Goal: Register for event/course

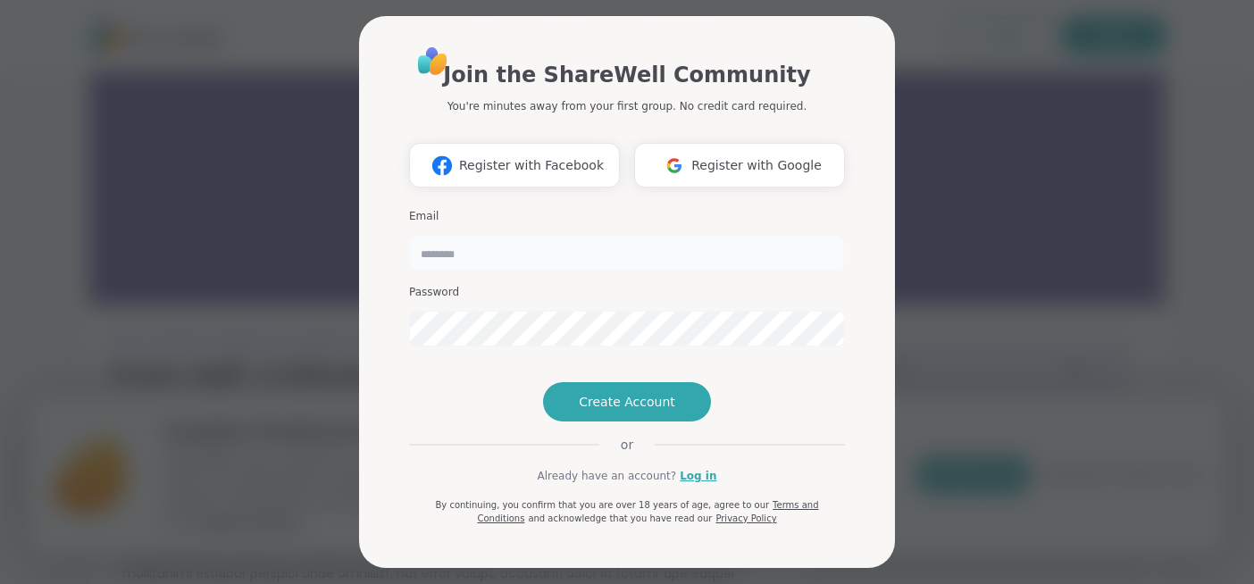
click at [464, 238] on input "email" at bounding box center [627, 253] width 436 height 36
type input "**********"
click at [634, 411] on span "Create Account" at bounding box center [627, 402] width 96 height 18
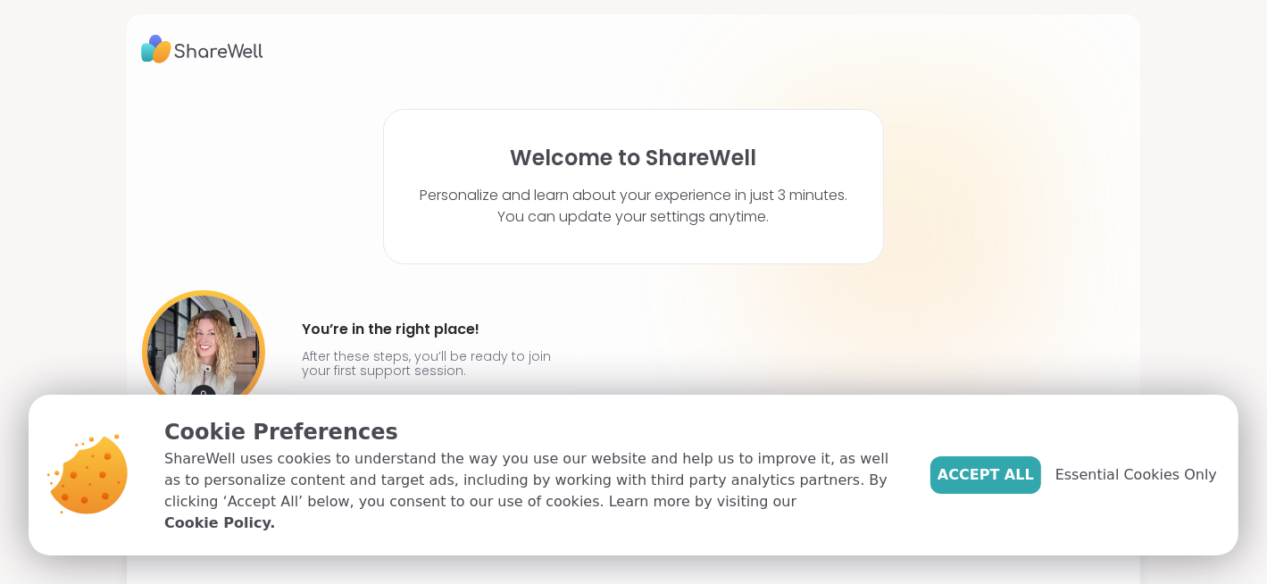
click at [1176, 394] on div "Welcome to ShareWell Personalize and learn about your experience in just 3 minu…" at bounding box center [633, 292] width 1267 height 584
click at [1125, 481] on span "Essential Cookies Only" at bounding box center [1137, 474] width 162 height 21
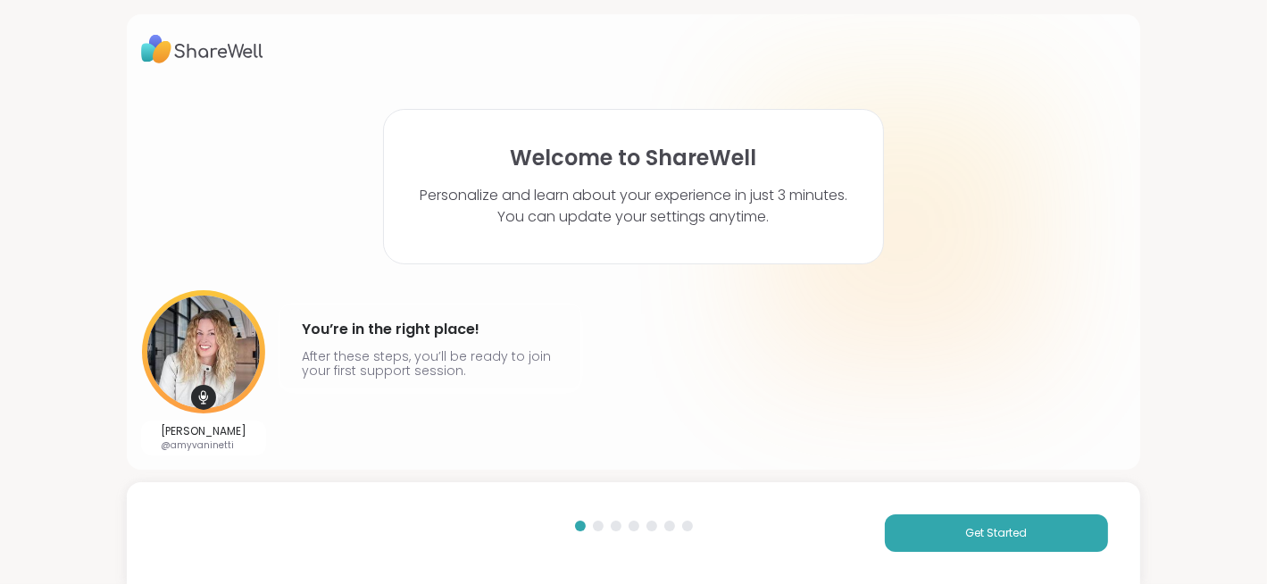
click at [538, 439] on div "[PERSON_NAME] @amyvaninetti You’re in the right place! After these steps, you’l…" at bounding box center [633, 372] width 985 height 165
click at [897, 533] on button "Get Started" at bounding box center [996, 533] width 223 height 38
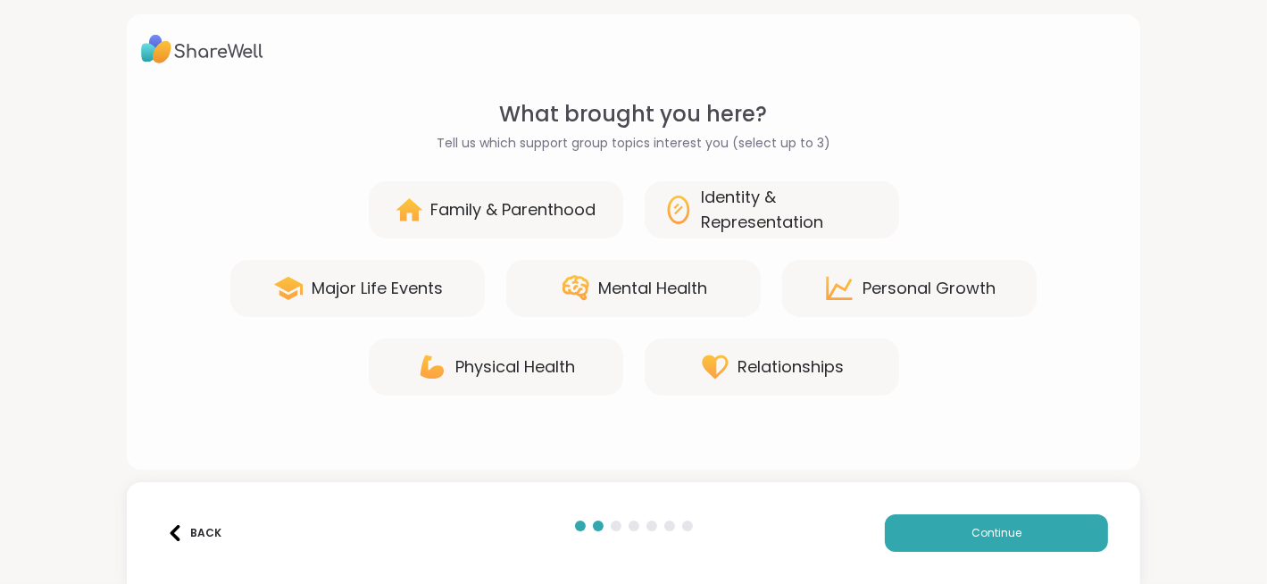
click at [742, 209] on div "Identity & Representation" at bounding box center [792, 210] width 180 height 50
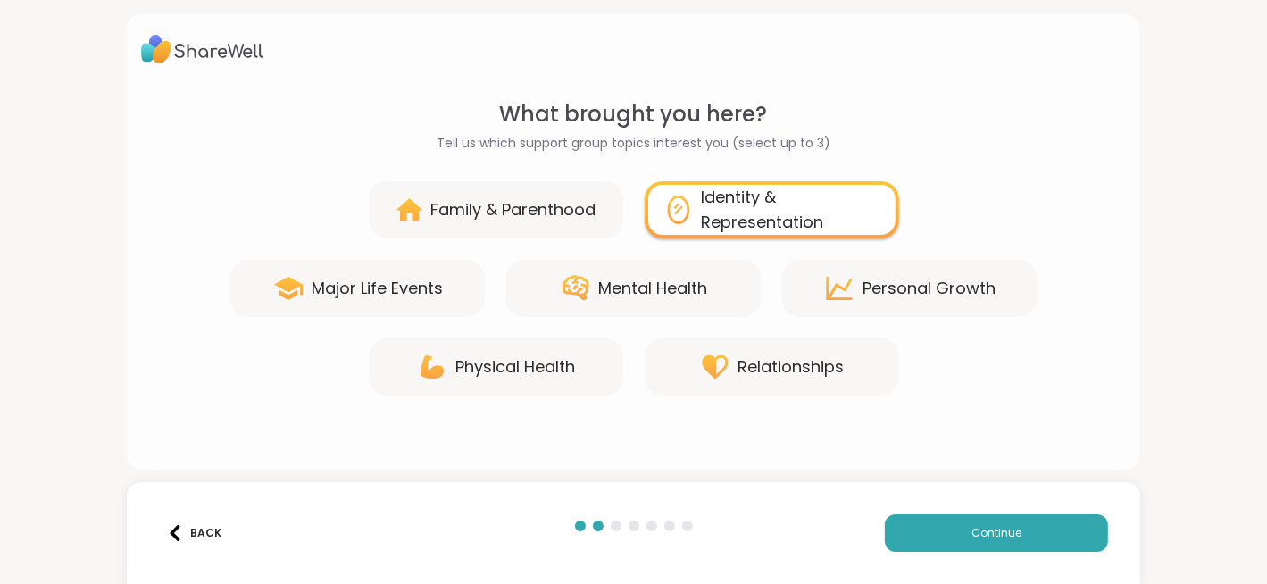
click at [872, 289] on div "Personal Growth" at bounding box center [929, 288] width 133 height 25
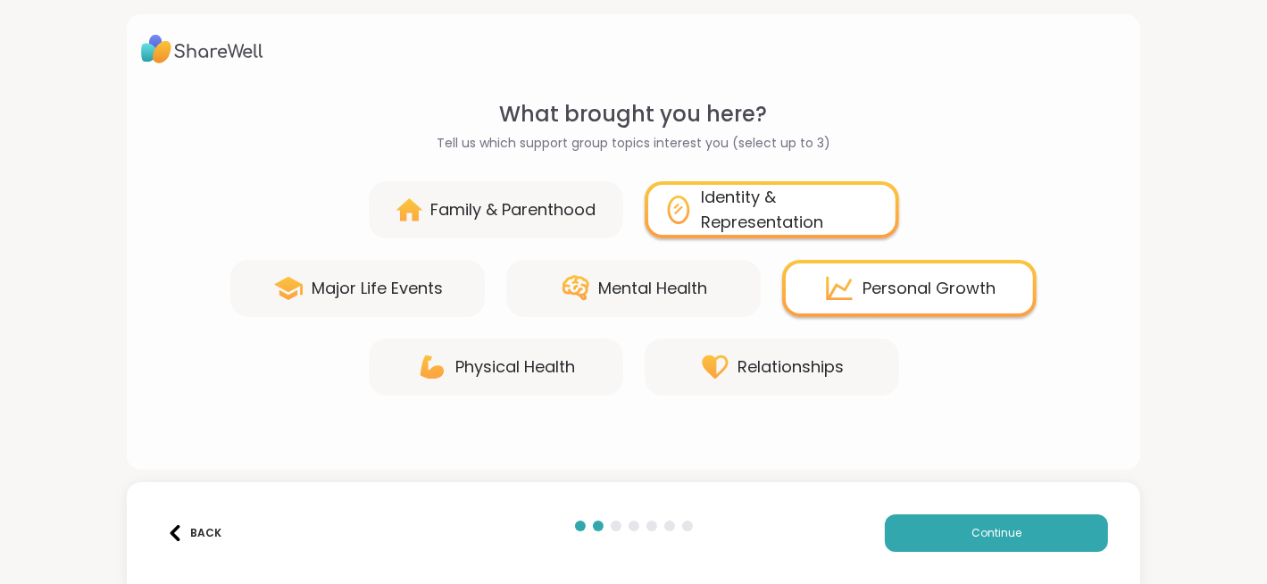
click at [599, 291] on div "Mental Health" at bounding box center [653, 288] width 109 height 25
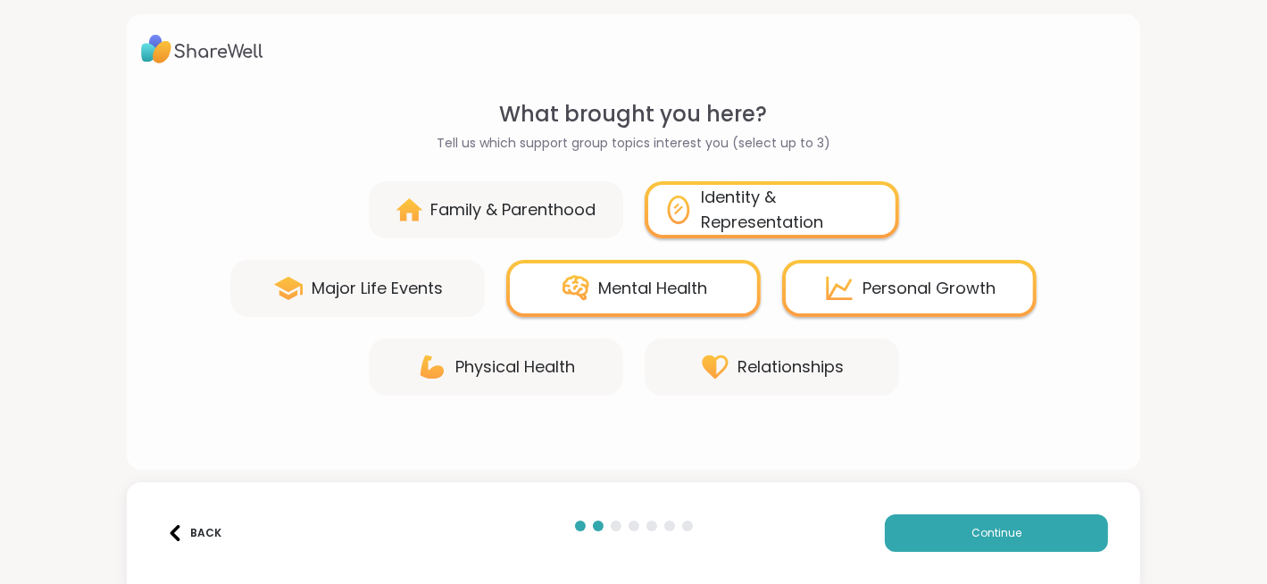
click at [712, 369] on icon at bounding box center [715, 367] width 32 height 32
click at [790, 355] on div "Relationships" at bounding box center [792, 367] width 106 height 25
click at [980, 533] on span "Continue" at bounding box center [997, 533] width 50 height 16
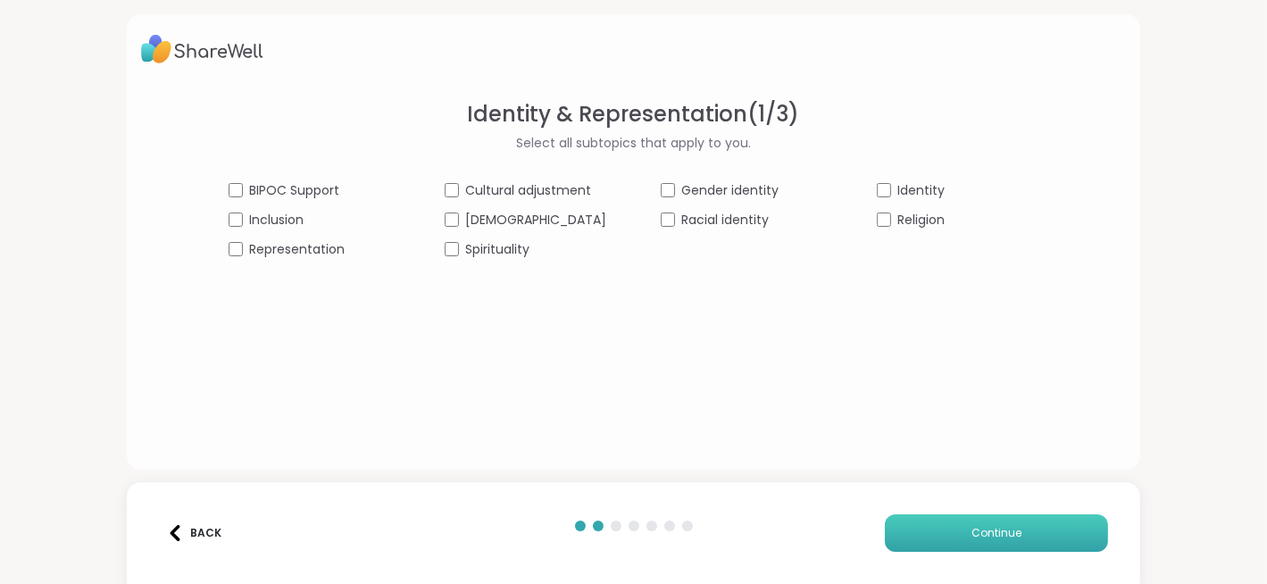
click at [1028, 544] on button "Continue" at bounding box center [996, 533] width 223 height 38
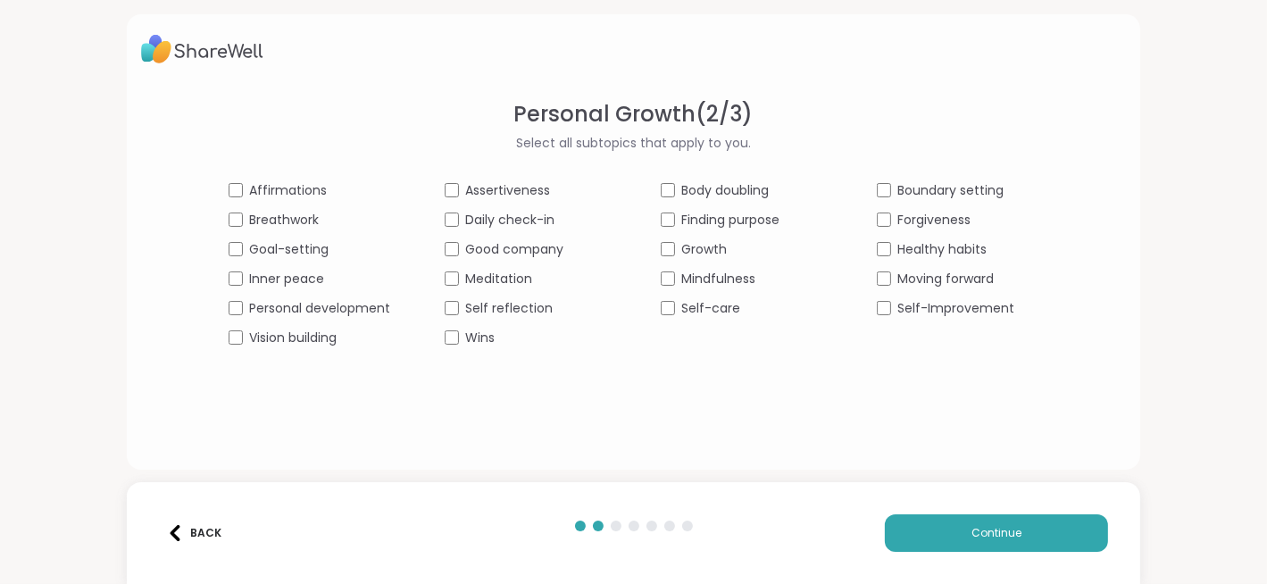
click at [229, 316] on div "Personal development" at bounding box center [310, 308] width 163 height 19
click at [224, 347] on div "[MEDICAL_DATA] ( 2 / 3 ) Select all subtopics that apply to you. Affirmations A…" at bounding box center [633, 269] width 985 height 343
click at [439, 230] on div "Affirmations Assertiveness Body doubling Boundary setting Breathwork Daily chec…" at bounding box center [634, 264] width 811 height 166
click at [997, 531] on span "Continue" at bounding box center [997, 533] width 50 height 16
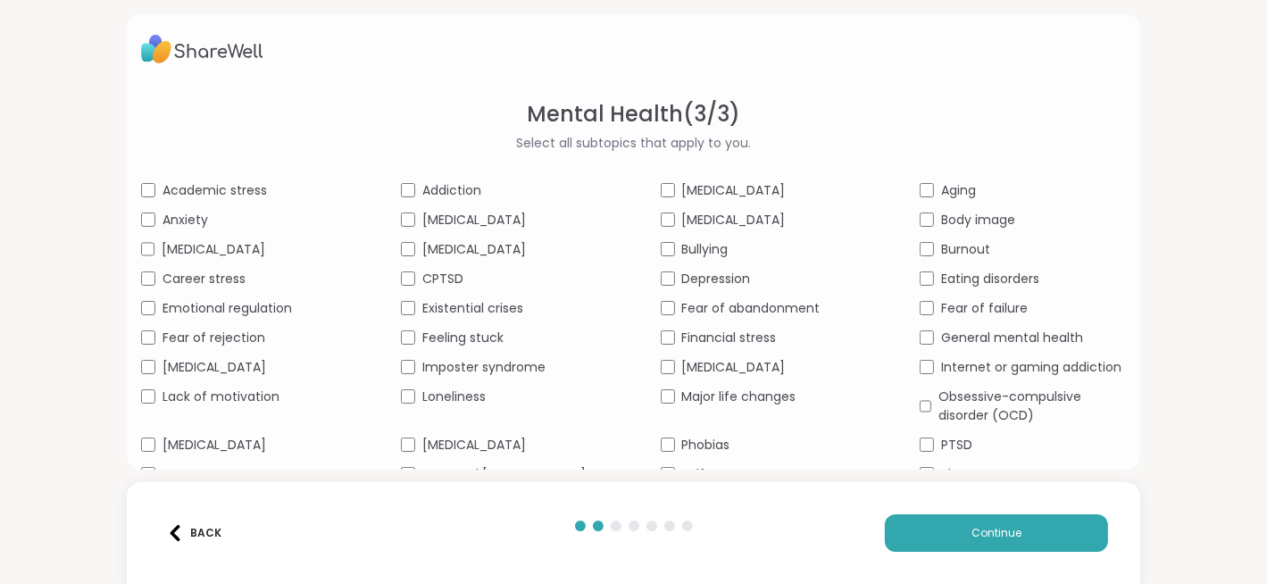
click at [920, 425] on div "Obsessive-compulsive disorder (OCD)" at bounding box center [1023, 407] width 206 height 38
click at [986, 537] on span "Continue" at bounding box center [997, 533] width 50 height 16
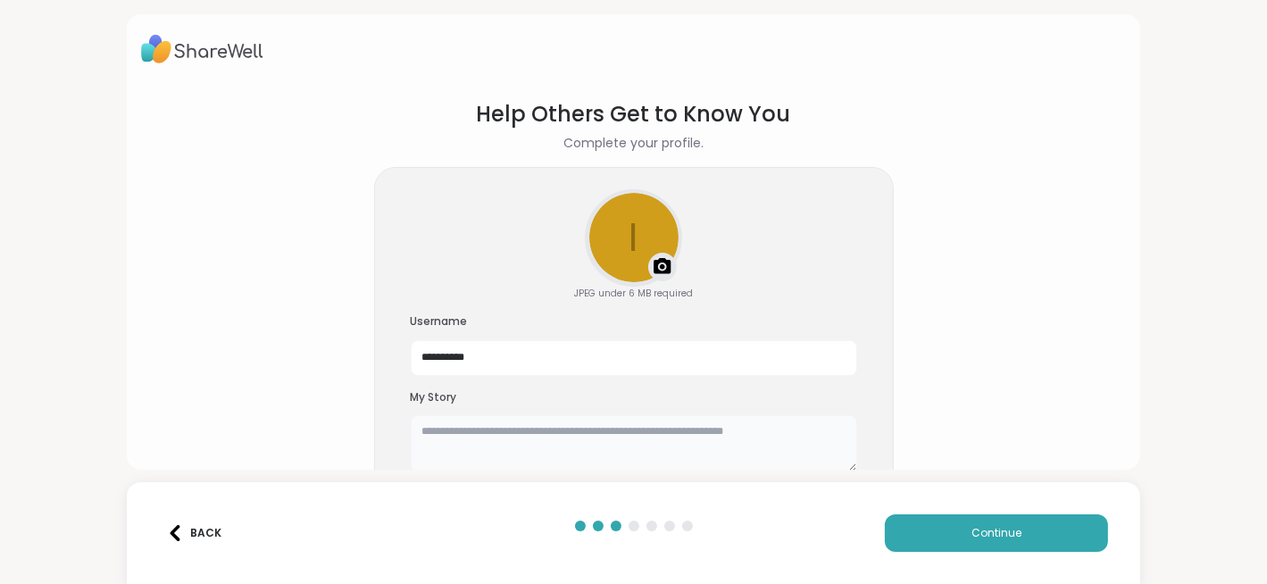
click at [439, 429] on textarea at bounding box center [634, 443] width 447 height 57
click at [456, 447] on textarea "******" at bounding box center [634, 443] width 447 height 57
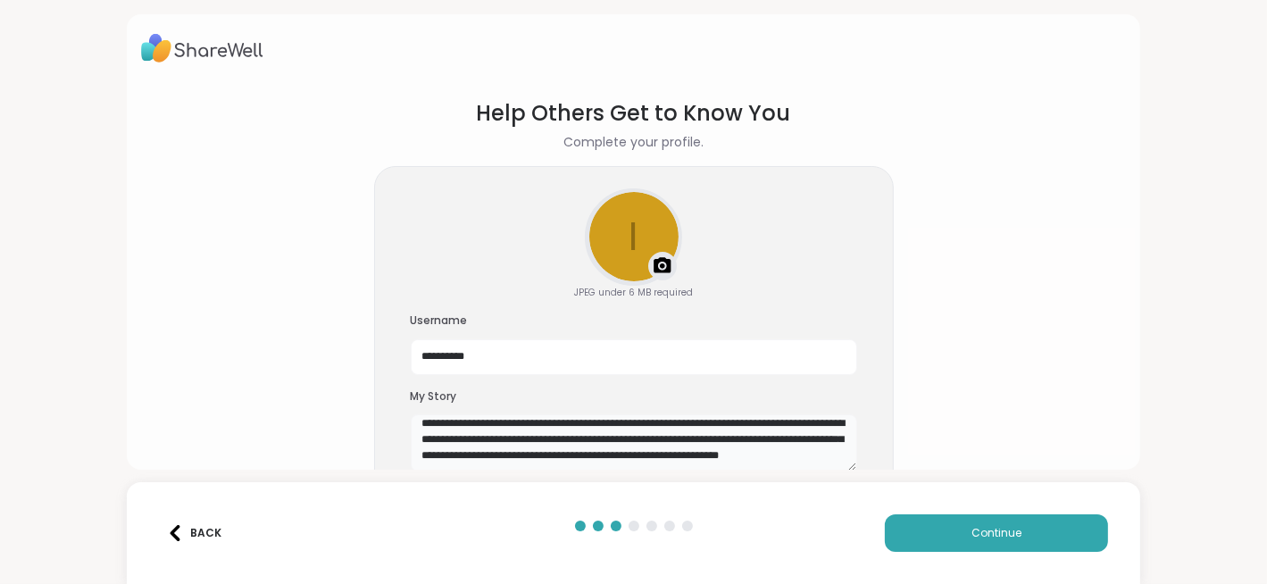
scroll to position [53, 0]
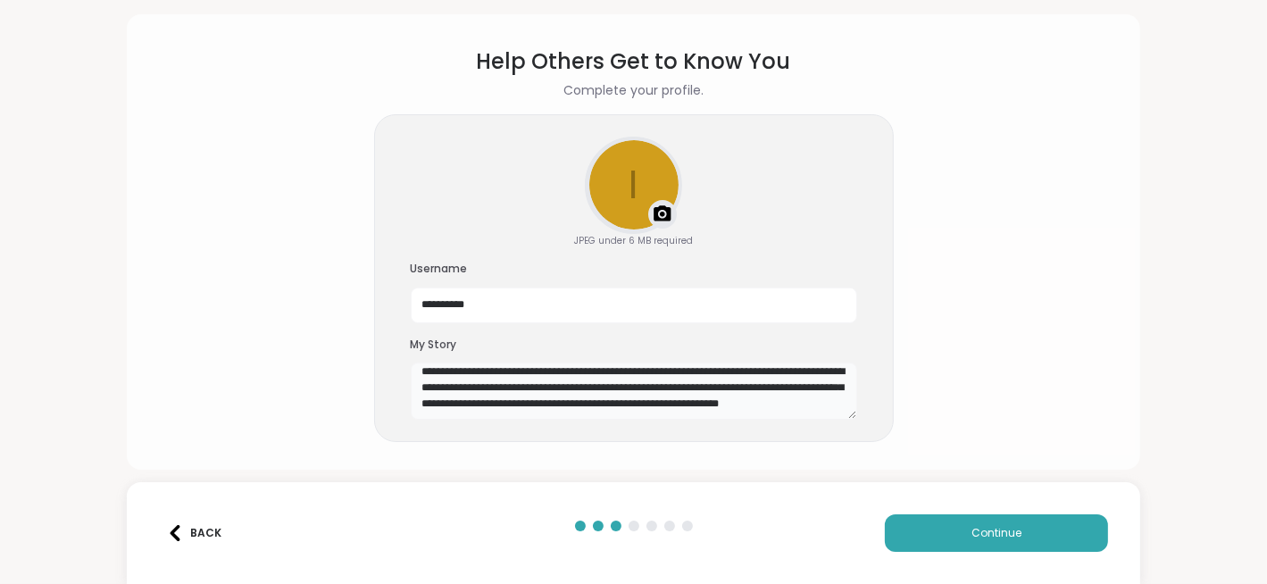
drag, startPoint x: 583, startPoint y: 467, endPoint x: 483, endPoint y: 468, distance: 100.0
click at [483, 468] on div "**********" at bounding box center [634, 242] width 1014 height 456
type textarea "**********"
click at [972, 534] on span "Continue" at bounding box center [997, 533] width 50 height 16
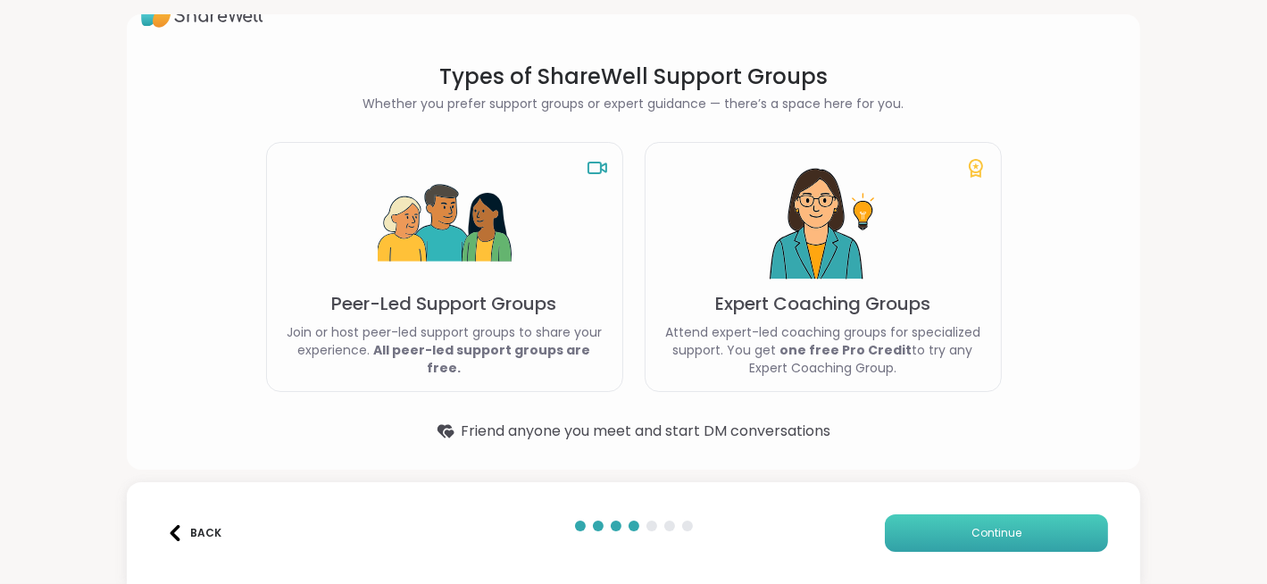
click at [952, 529] on button "Continue" at bounding box center [996, 533] width 223 height 38
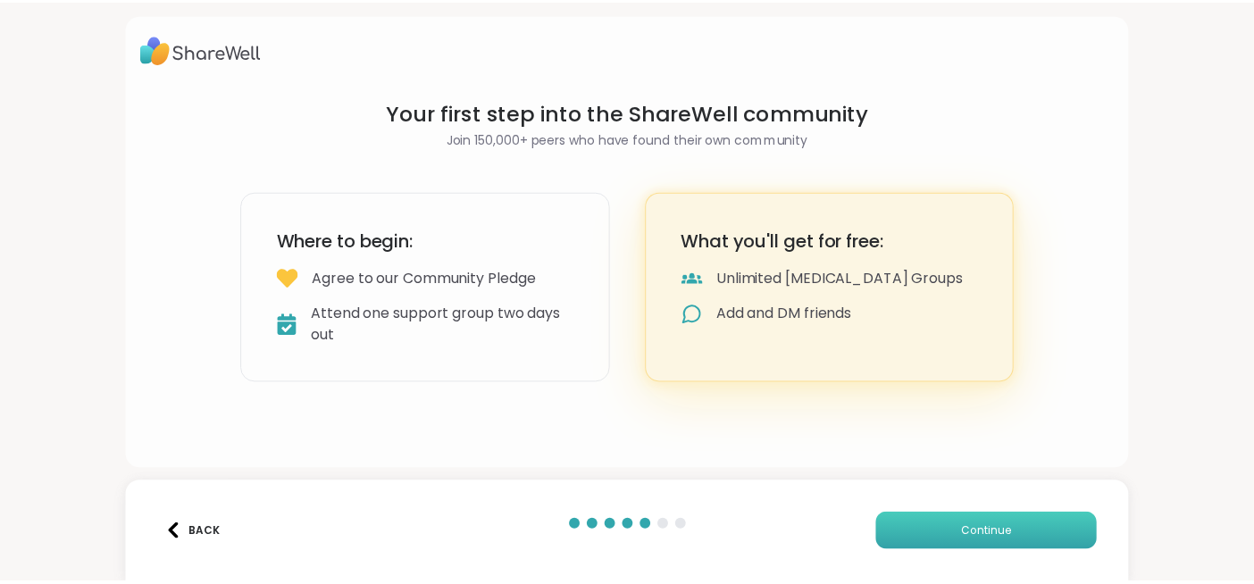
scroll to position [0, 0]
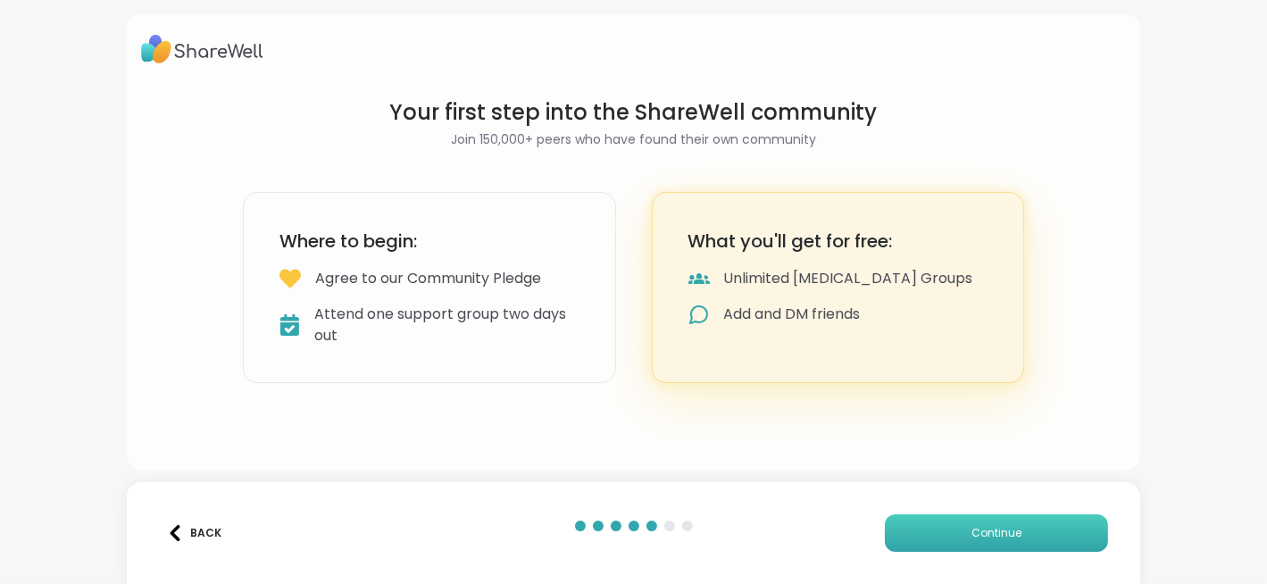
click at [950, 536] on button "Continue" at bounding box center [996, 533] width 223 height 38
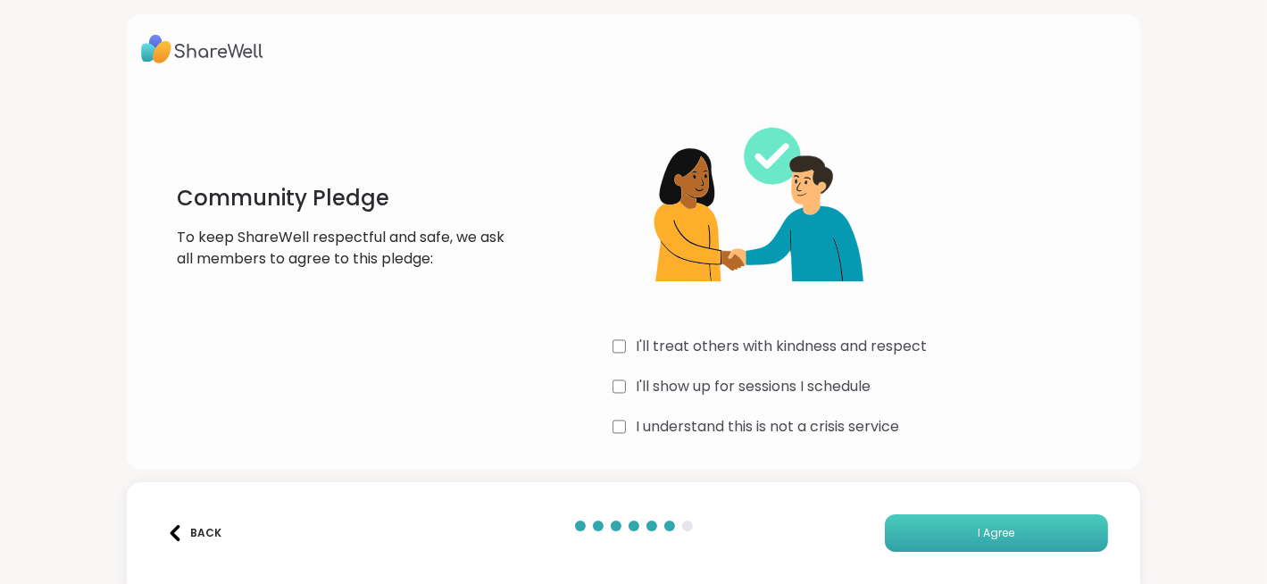
click at [1011, 530] on button "I Agree" at bounding box center [996, 533] width 223 height 38
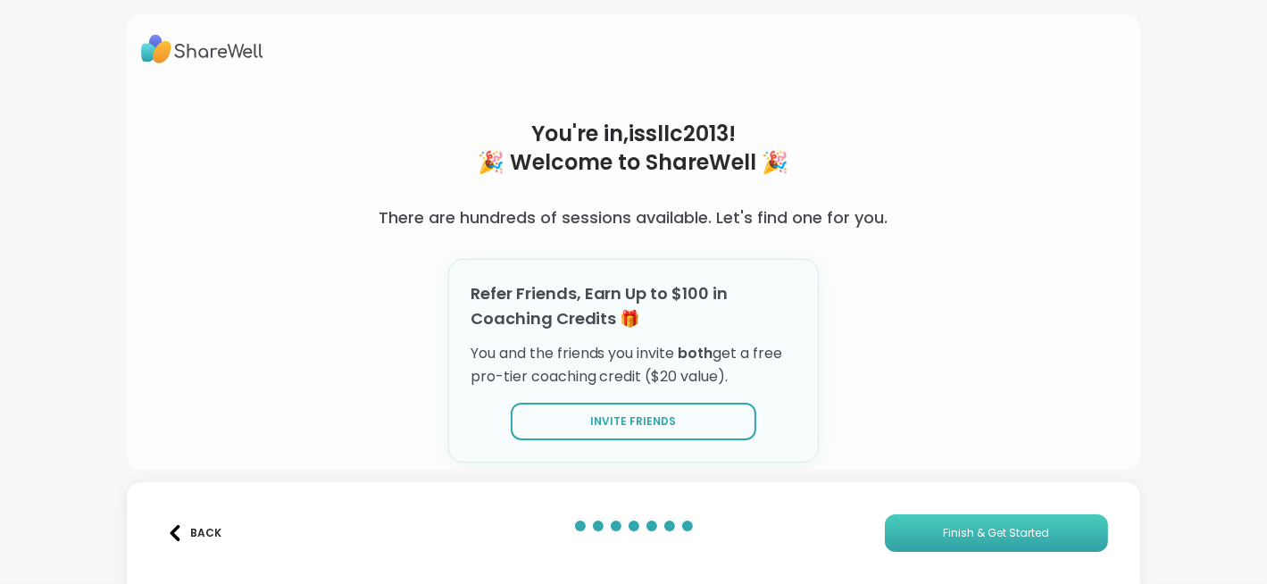
click at [1011, 530] on span "Finish & Get Started" at bounding box center [997, 533] width 106 height 16
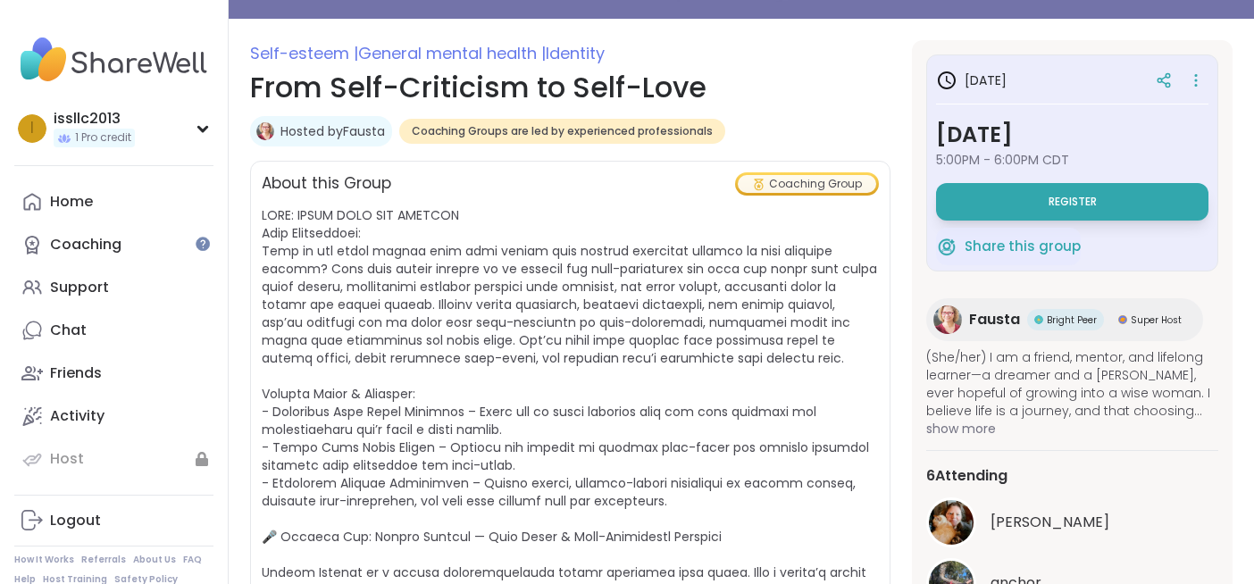
scroll to position [222, 0]
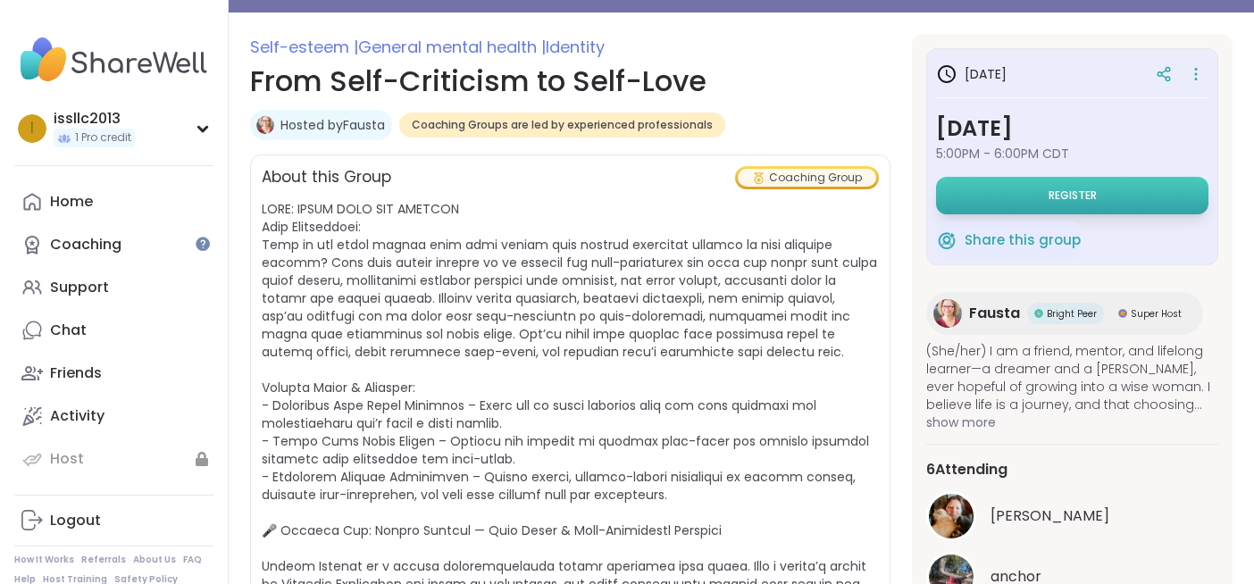
click at [1059, 204] on button "Register" at bounding box center [1072, 196] width 272 height 38
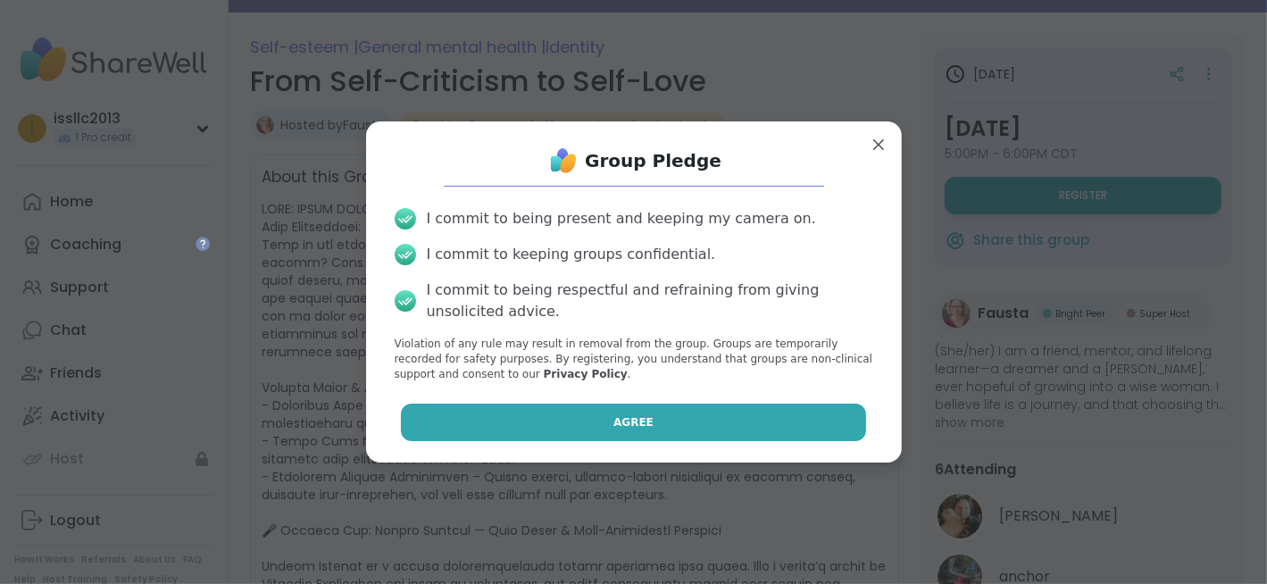
click at [640, 425] on button "Agree" at bounding box center [633, 423] width 465 height 38
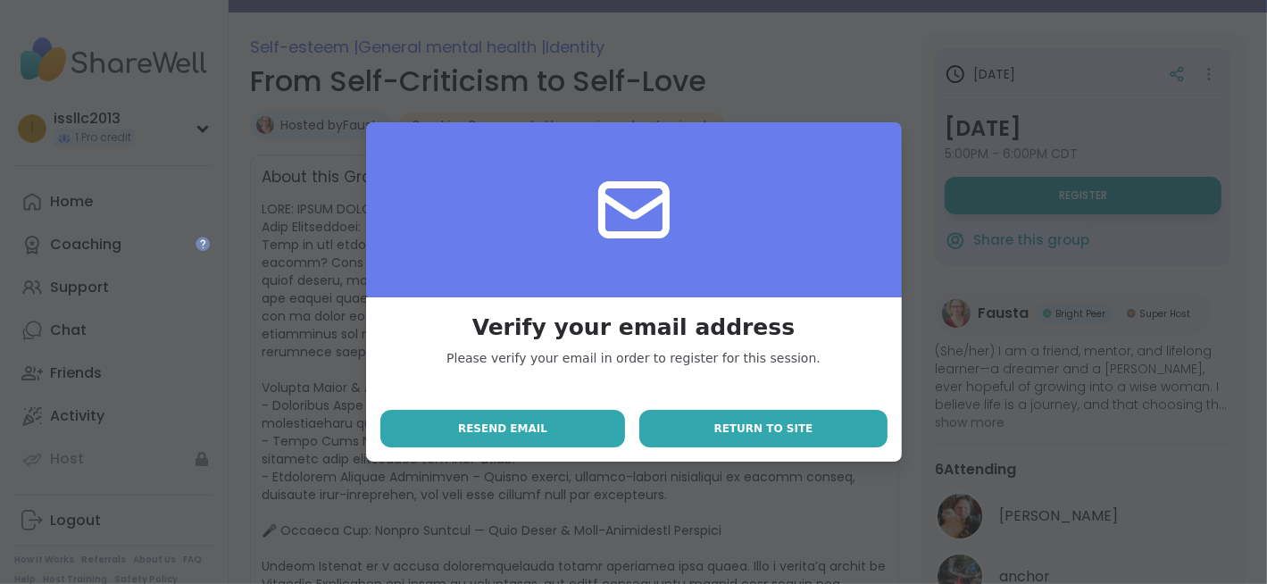
click at [791, 430] on span "Return to site" at bounding box center [764, 429] width 99 height 16
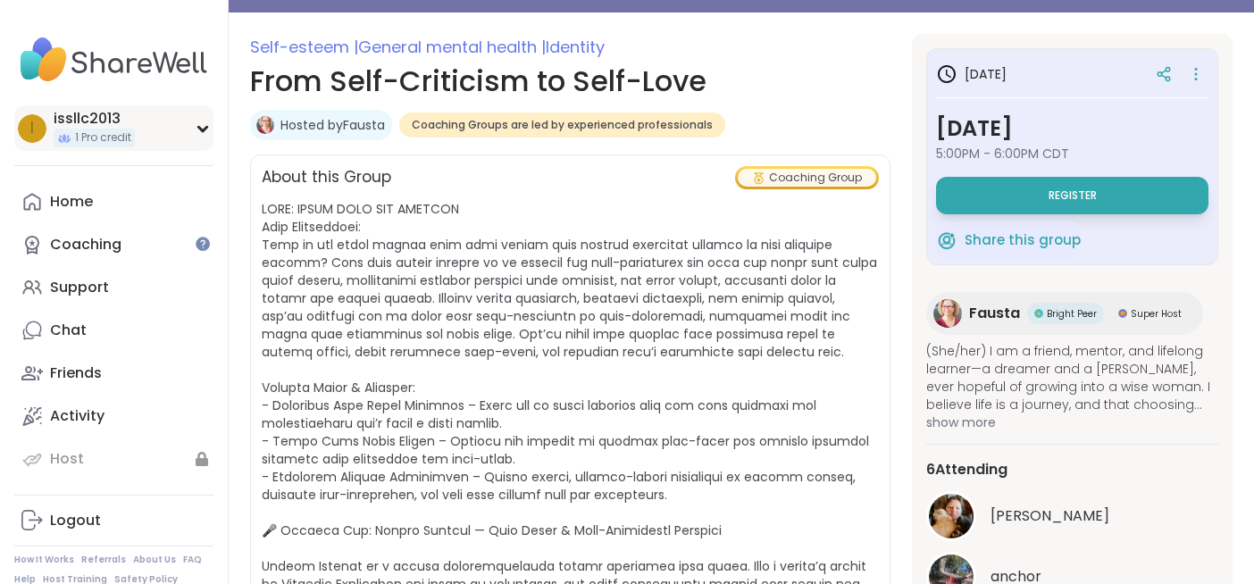
click at [85, 136] on span "1 Pro credit" at bounding box center [103, 137] width 56 height 15
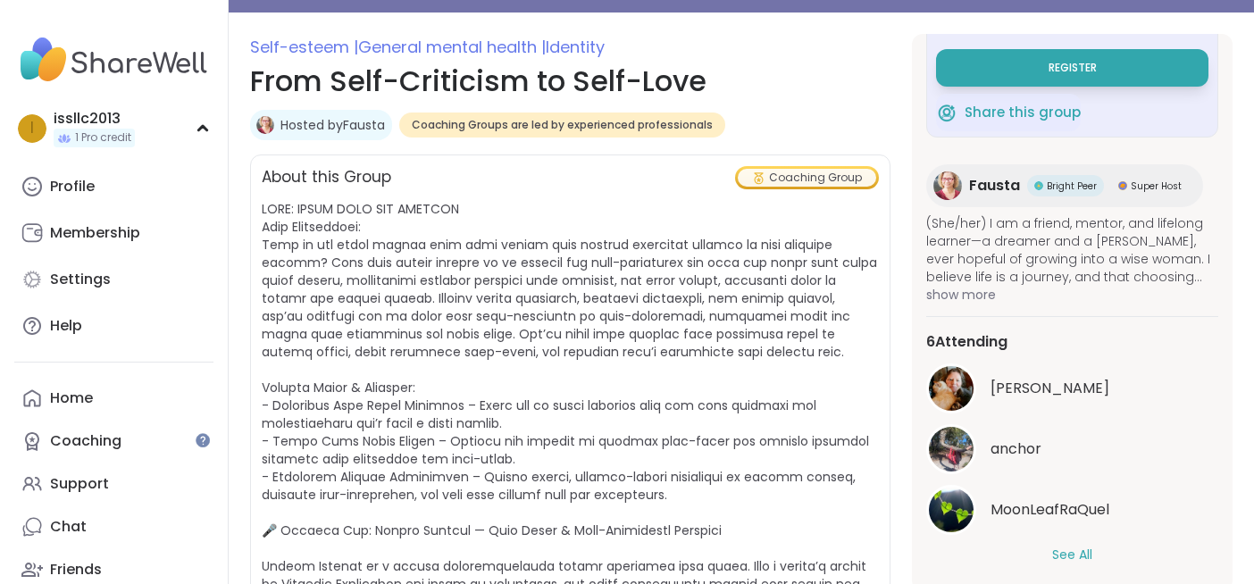
scroll to position [0, 0]
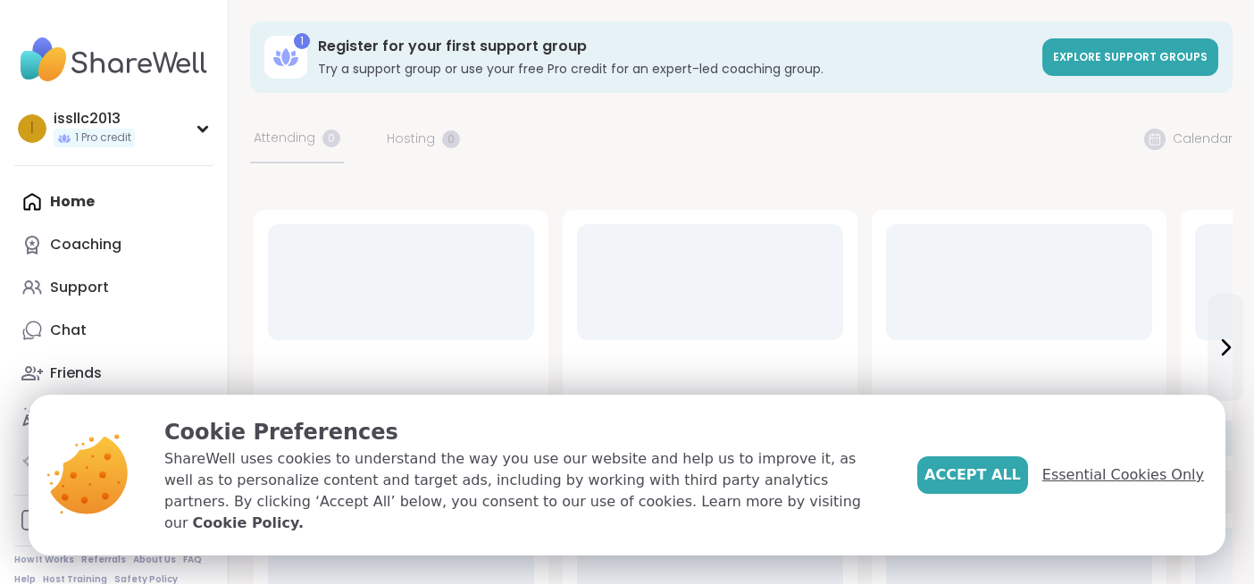
click at [1145, 486] on span "Essential Cookies Only" at bounding box center [1123, 474] width 162 height 21
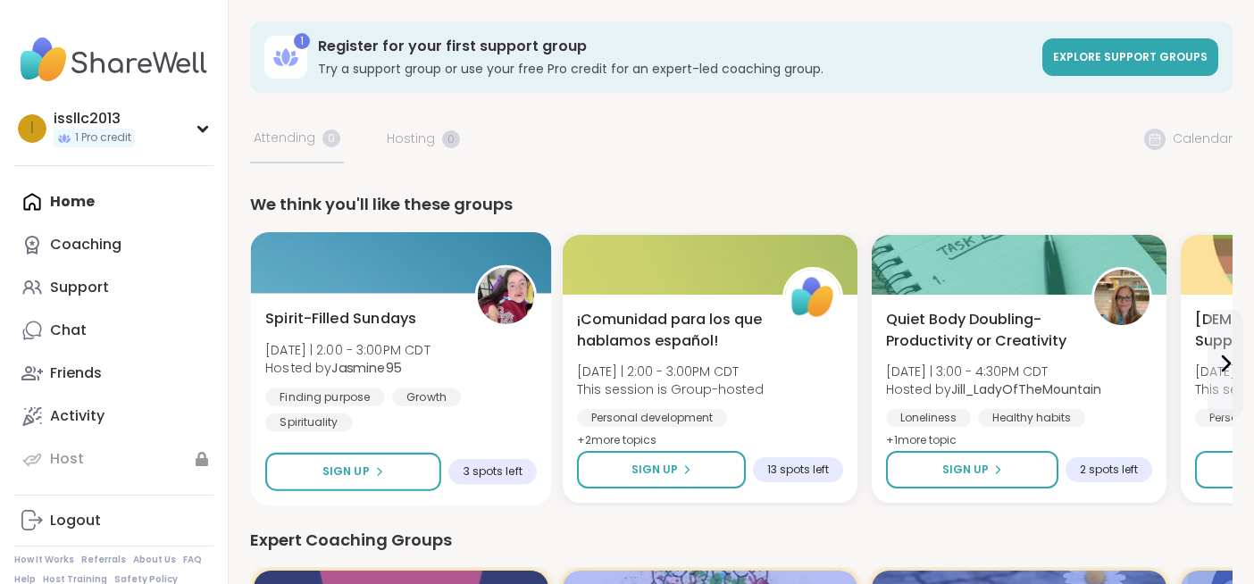
click at [377, 451] on div "Spirit-Filled Sundays Sun 9/14 | 2:00 - 3:00PM CDT Hosted by Jasmine95 Finding …" at bounding box center [401, 399] width 301 height 213
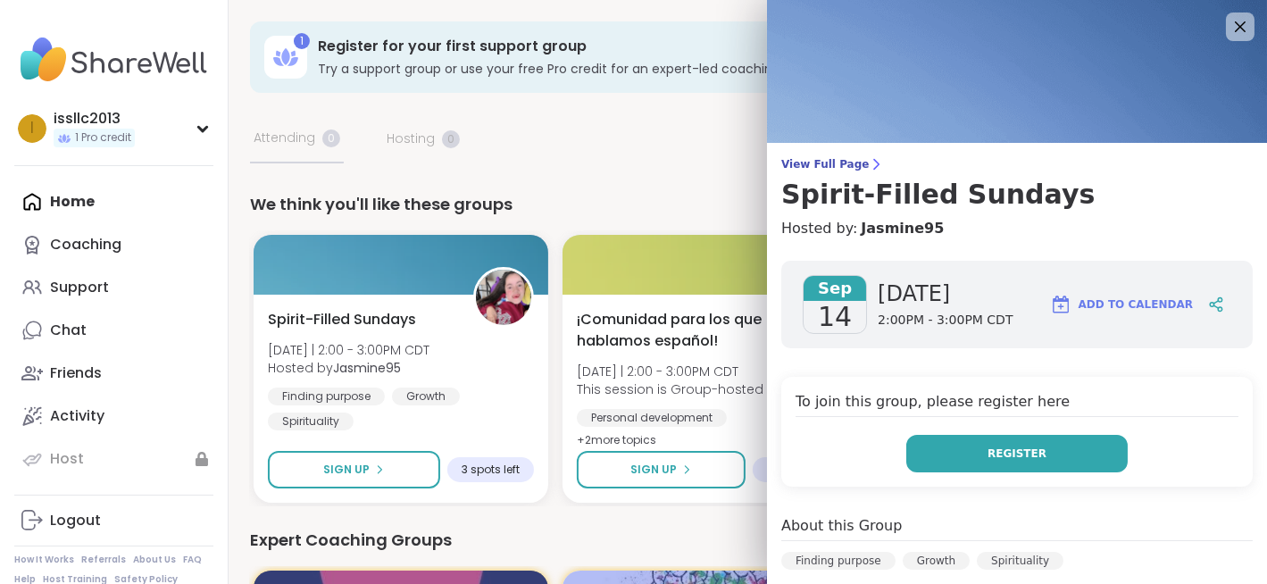
click at [1001, 453] on span "Register" at bounding box center [1017, 454] width 59 height 16
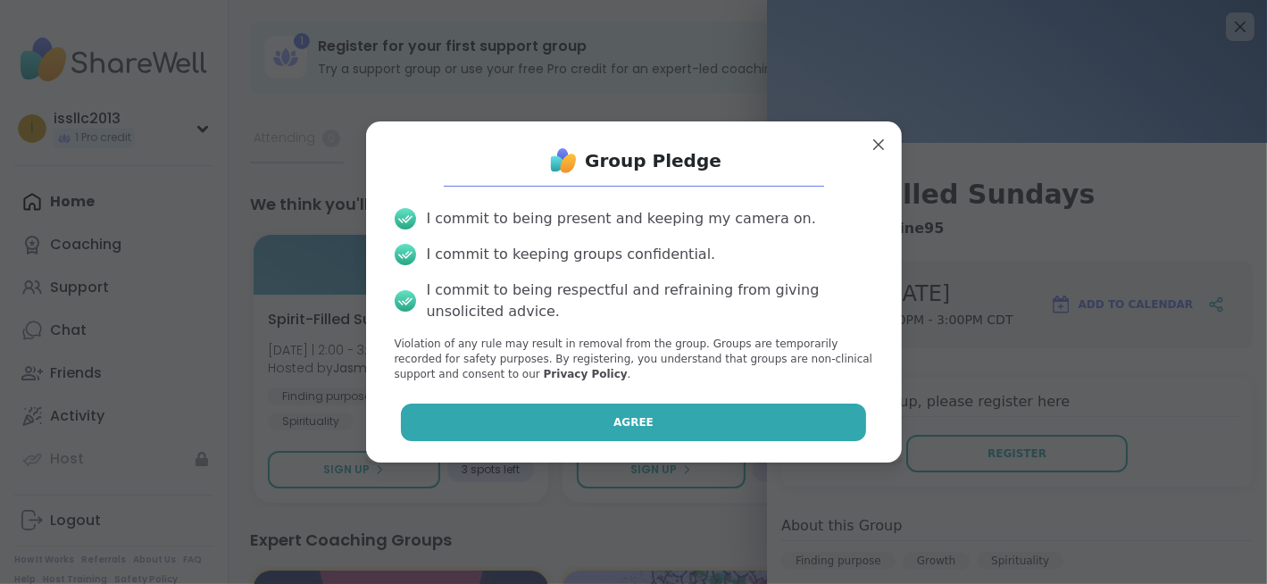
click at [579, 414] on button "Agree" at bounding box center [633, 423] width 465 height 38
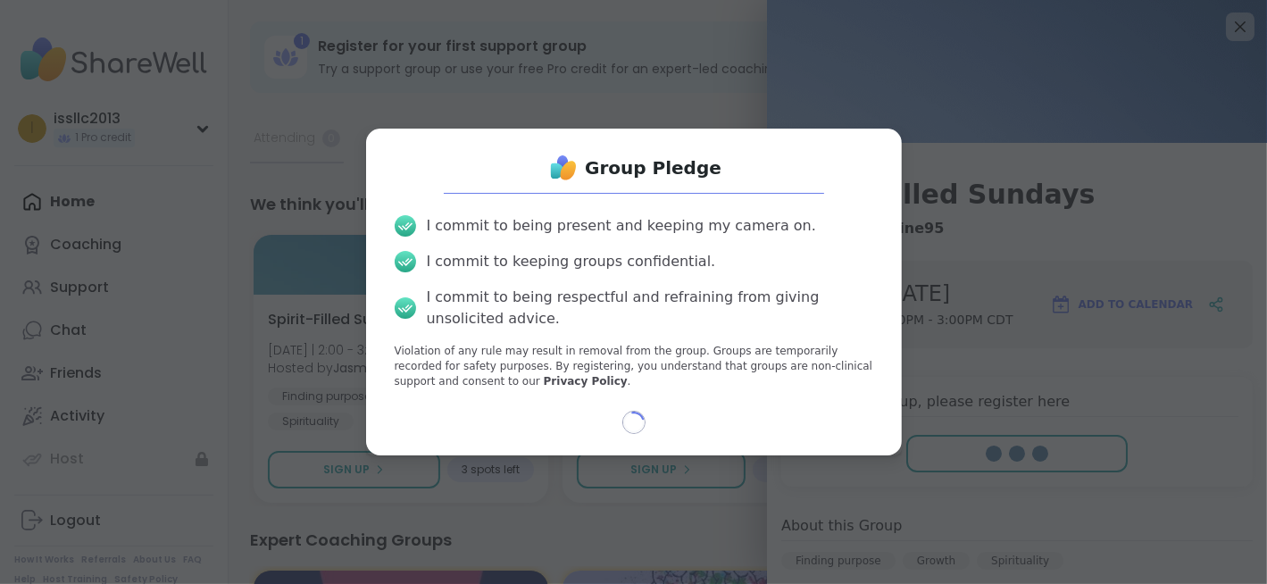
select select "**"
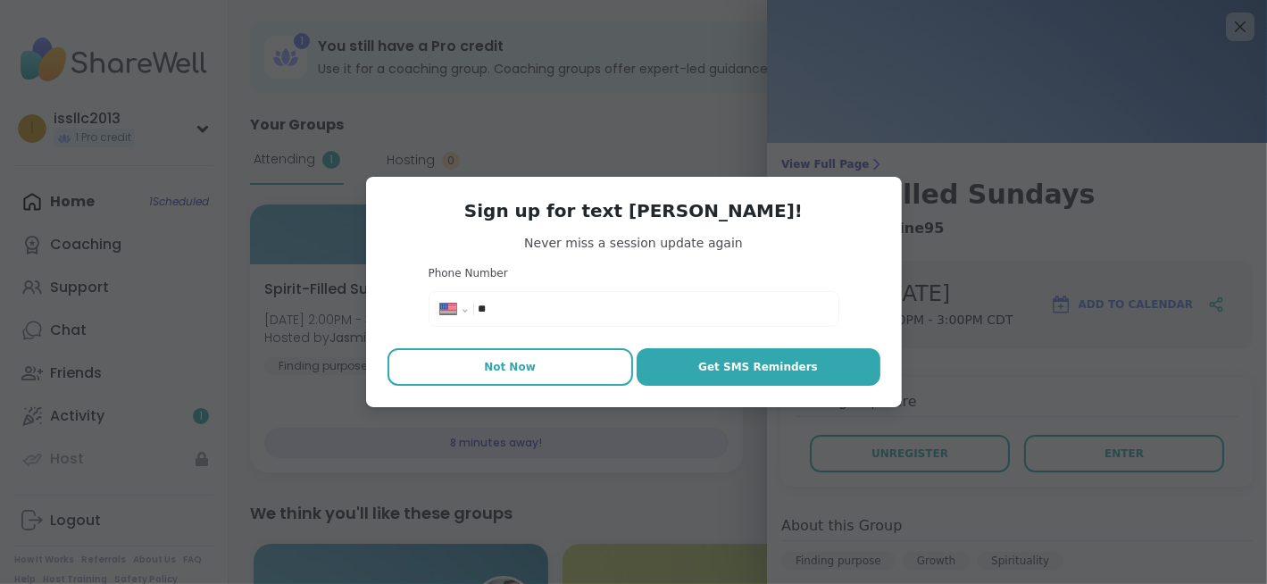
click at [497, 363] on span "Not Now" at bounding box center [510, 367] width 52 height 16
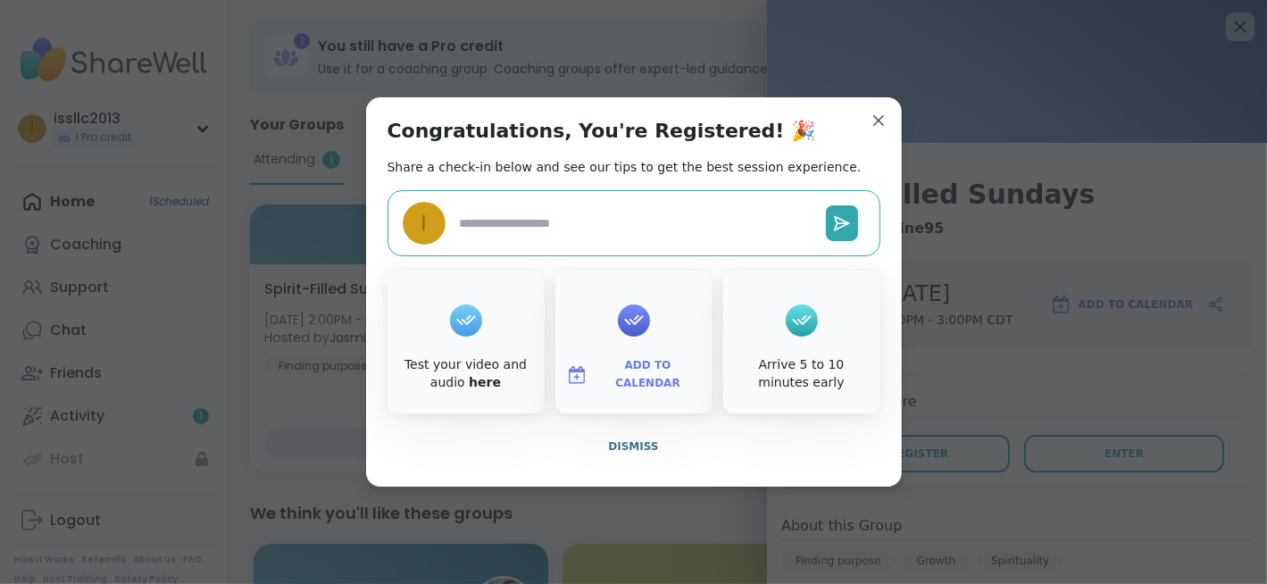
click at [629, 314] on icon at bounding box center [634, 320] width 29 height 28
click at [632, 381] on span "Add to Calendar" at bounding box center [648, 374] width 107 height 35
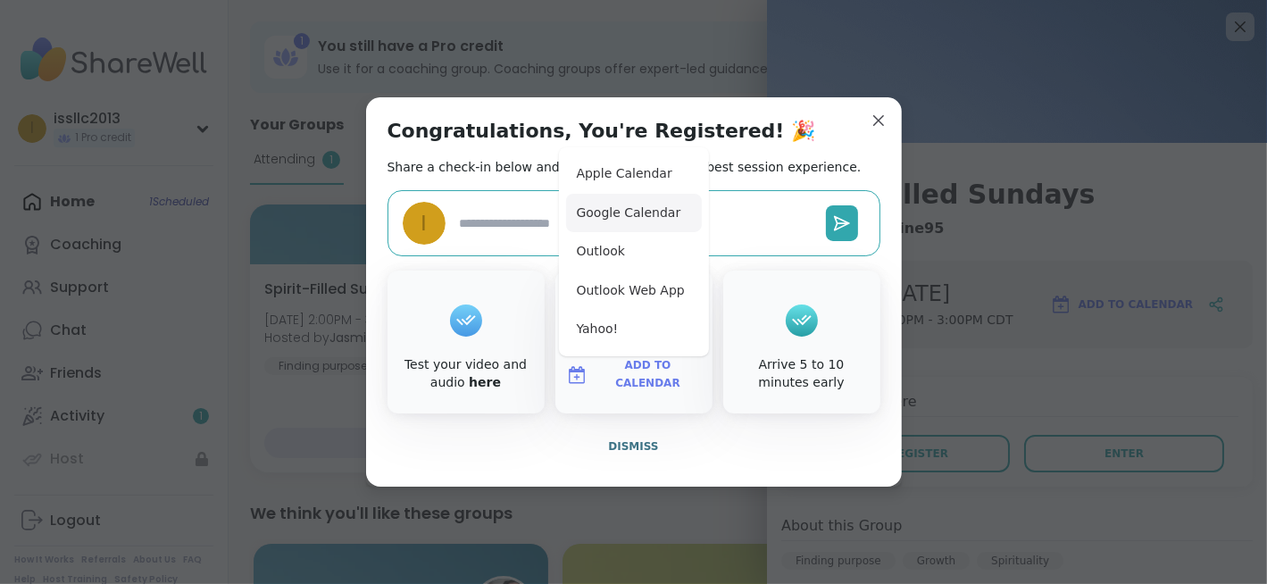
click at [626, 218] on button "Google Calendar" at bounding box center [634, 213] width 136 height 39
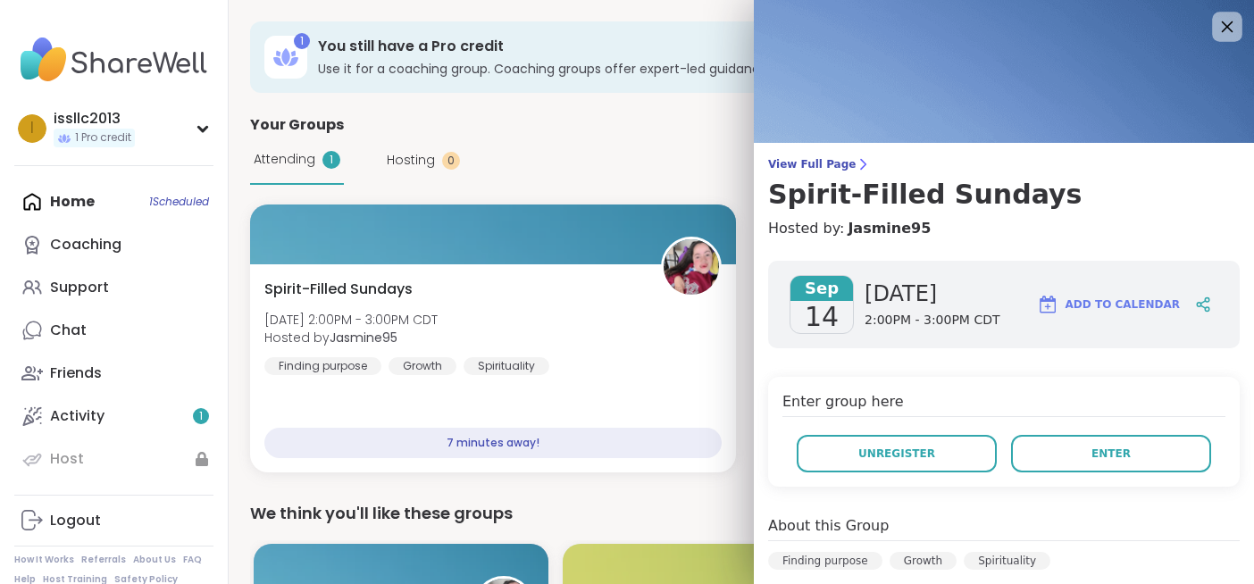
click at [1219, 22] on icon at bounding box center [1227, 26] width 22 height 22
